Goal: Information Seeking & Learning: Learn about a topic

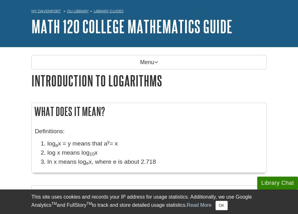
scroll to position [25, 0]
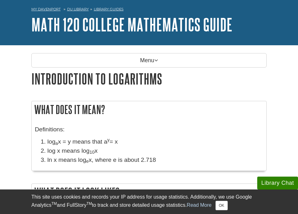
click at [273, 208] on aside "Library Chat This site uses cookies and records your IP address for usage stati…" at bounding box center [149, 201] width 298 height 25
click at [215, 206] on button "OK" at bounding box center [221, 204] width 12 height 9
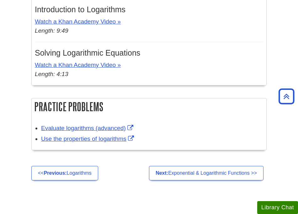
scroll to position [396, 0]
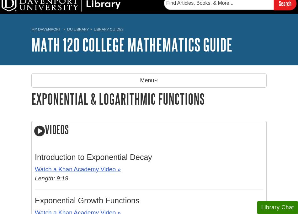
scroll to position [5, 0]
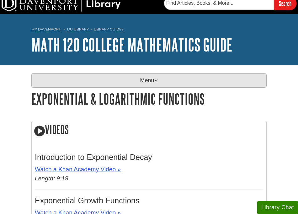
click at [155, 83] on icon at bounding box center [156, 80] width 4 height 6
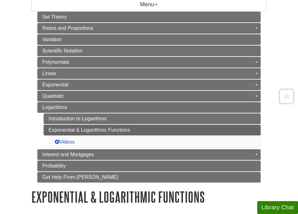
scroll to position [85, 0]
